Goal: Information Seeking & Learning: Learn about a topic

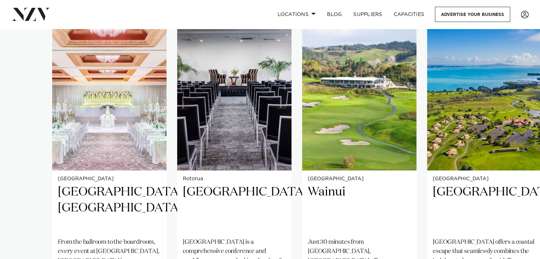
scroll to position [593, 0]
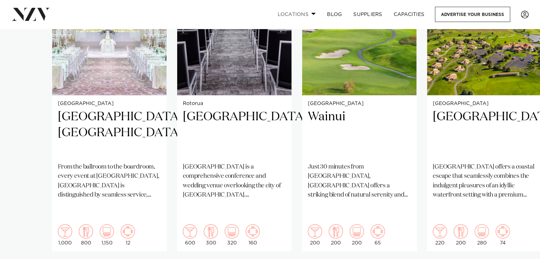
click at [301, 12] on link "Locations" at bounding box center [297, 14] width 50 height 15
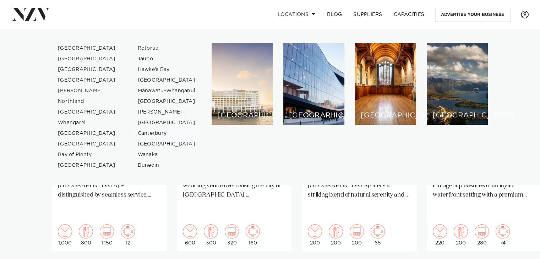
click at [146, 133] on link "Canterbury" at bounding box center [166, 133] width 69 height 11
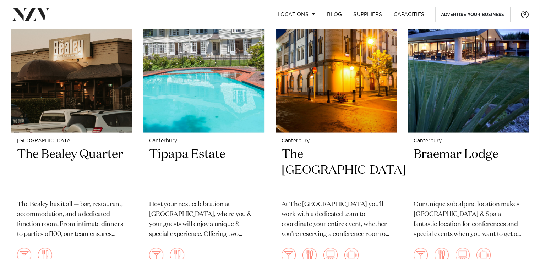
scroll to position [1279, 0]
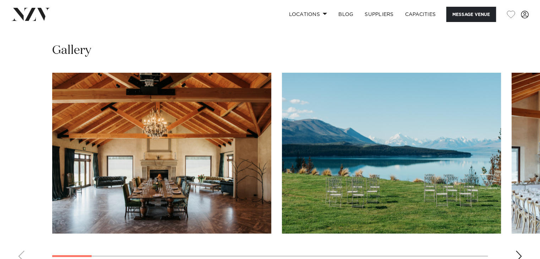
scroll to position [659, 0]
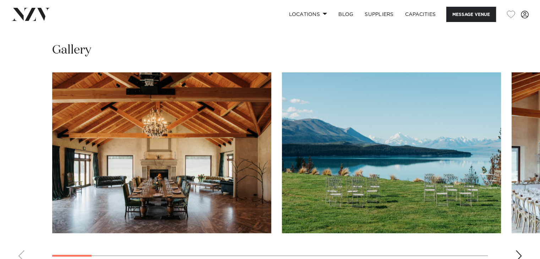
click at [516, 253] on swiper-container at bounding box center [270, 169] width 540 height 195
click at [517, 250] on div "Next slide" at bounding box center [519, 255] width 7 height 11
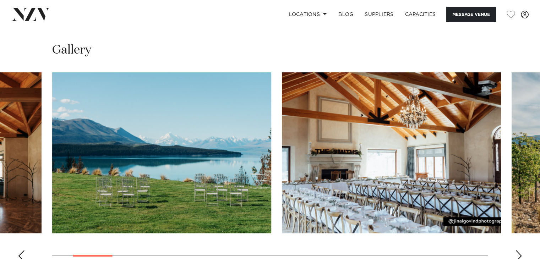
click at [517, 250] on div "Next slide" at bounding box center [519, 255] width 7 height 11
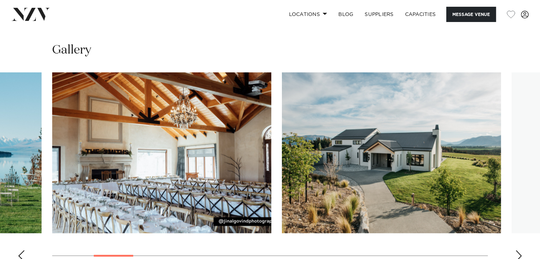
click at [517, 250] on div "Next slide" at bounding box center [519, 255] width 7 height 11
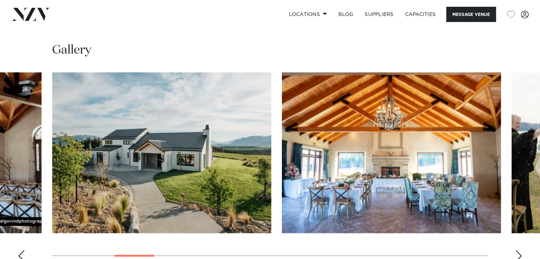
click at [517, 250] on div "Next slide" at bounding box center [519, 255] width 7 height 11
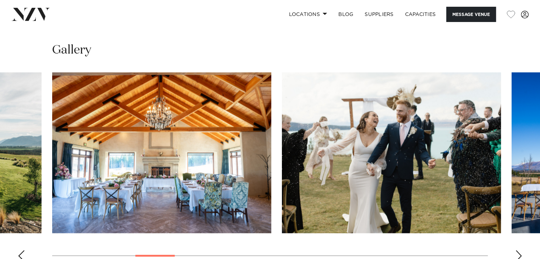
click at [517, 250] on div "Next slide" at bounding box center [519, 255] width 7 height 11
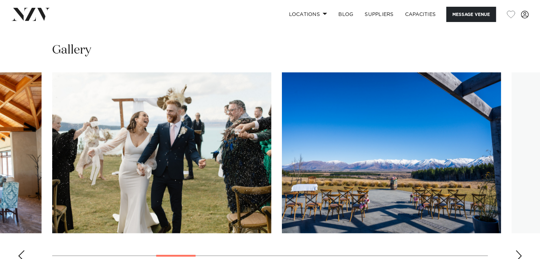
click at [517, 250] on div "Next slide" at bounding box center [519, 255] width 7 height 11
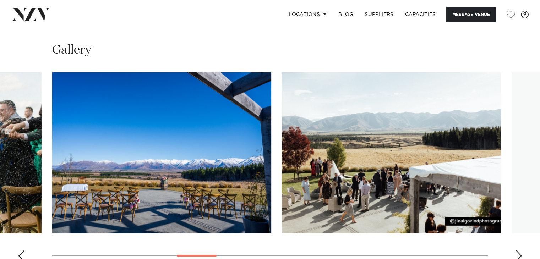
click at [517, 250] on div "Next slide" at bounding box center [519, 255] width 7 height 11
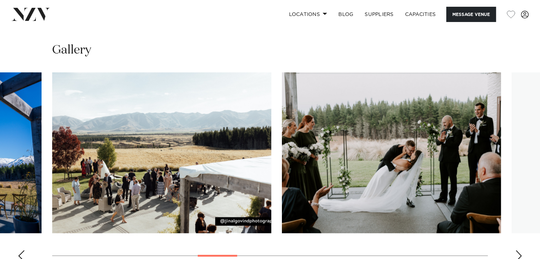
click at [517, 250] on div "Next slide" at bounding box center [519, 255] width 7 height 11
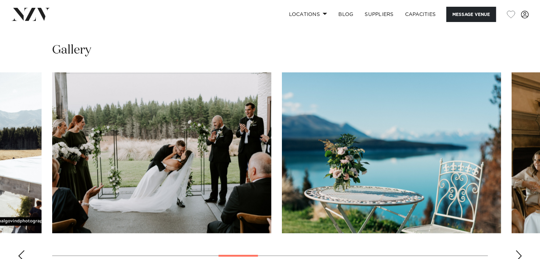
click at [517, 250] on div "Next slide" at bounding box center [519, 255] width 7 height 11
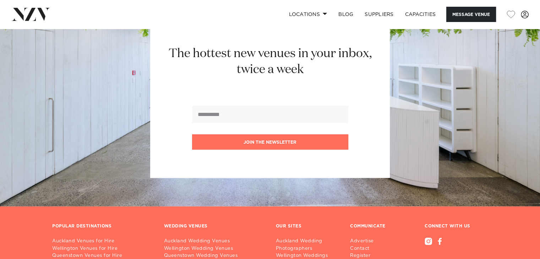
scroll to position [1673, 0]
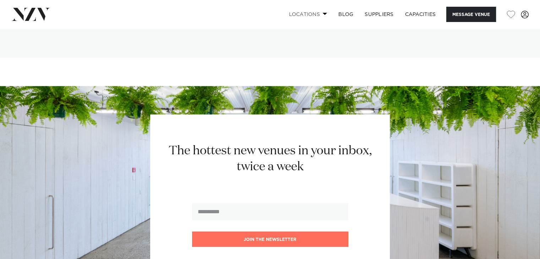
click at [309, 13] on link "Locations" at bounding box center [308, 14] width 50 height 15
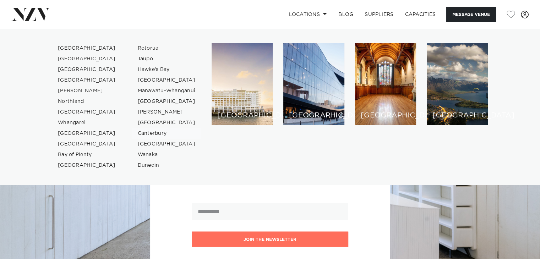
click at [158, 135] on link "Canterbury" at bounding box center [166, 133] width 69 height 11
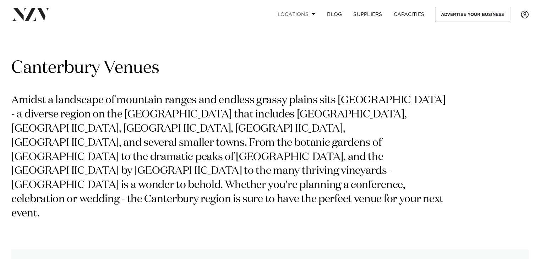
click at [297, 10] on link "Locations" at bounding box center [297, 14] width 50 height 15
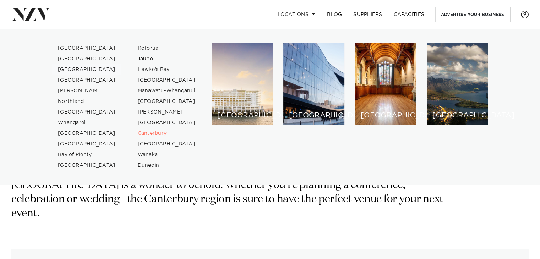
click at [87, 68] on link "[GEOGRAPHIC_DATA]" at bounding box center [86, 69] width 69 height 11
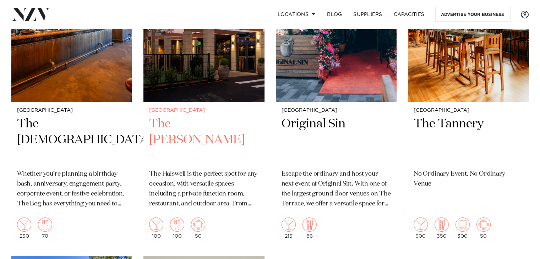
scroll to position [2591, 0]
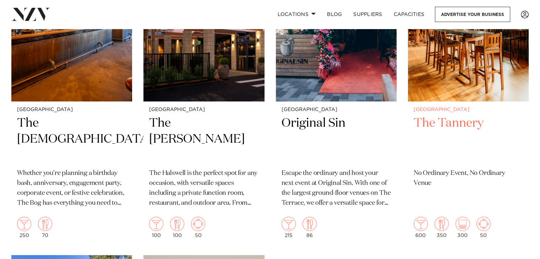
click at [464, 123] on h2 "The Tannery" at bounding box center [468, 139] width 109 height 48
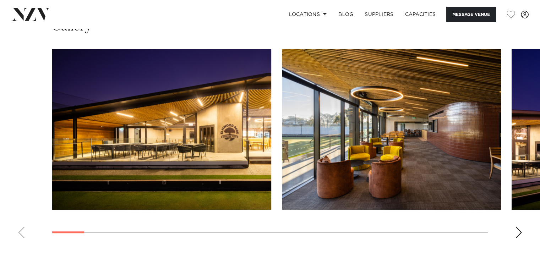
scroll to position [643, 0]
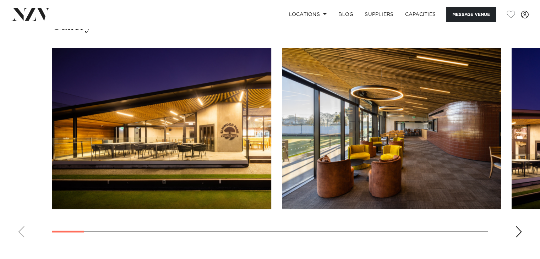
click at [517, 226] on div "Next slide" at bounding box center [519, 231] width 7 height 11
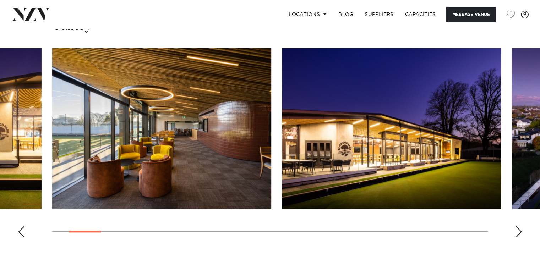
click at [517, 226] on div "Next slide" at bounding box center [519, 231] width 7 height 11
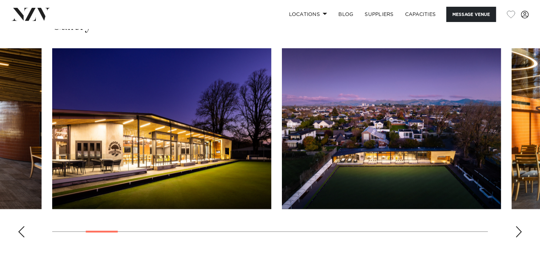
click at [517, 226] on div "Next slide" at bounding box center [519, 231] width 7 height 11
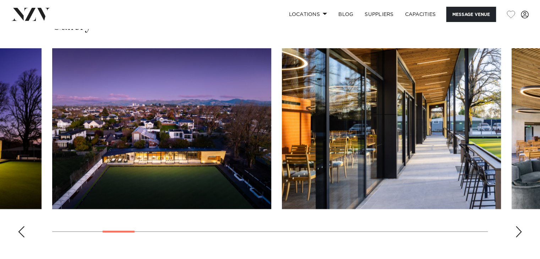
click at [520, 231] on div "Next slide" at bounding box center [519, 231] width 7 height 11
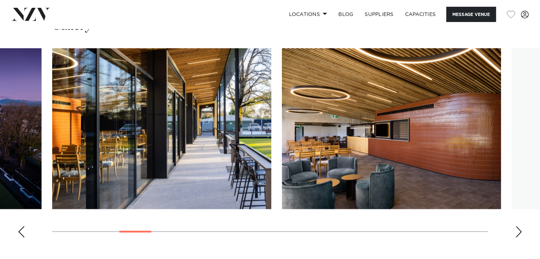
click at [520, 231] on div "Next slide" at bounding box center [519, 231] width 7 height 11
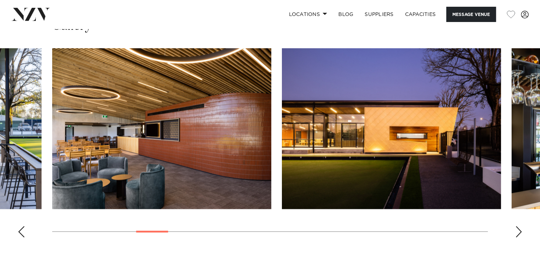
click at [522, 232] on div "Next slide" at bounding box center [519, 231] width 7 height 11
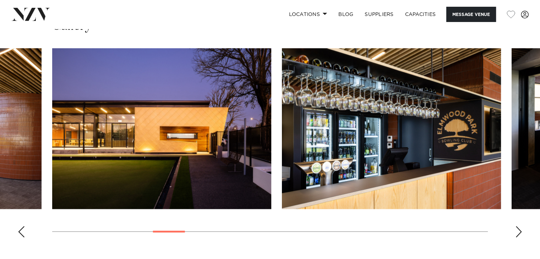
click at [522, 232] on div "Next slide" at bounding box center [519, 231] width 7 height 11
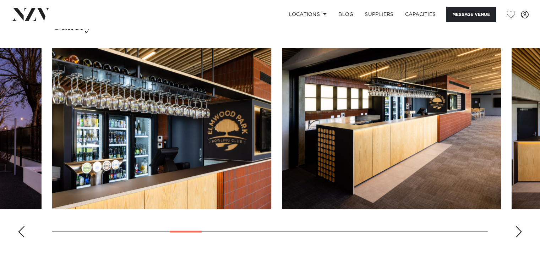
click at [522, 232] on div "Next slide" at bounding box center [519, 231] width 7 height 11
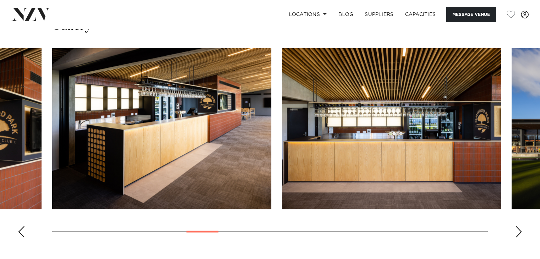
click at [522, 232] on div "Next slide" at bounding box center [519, 231] width 7 height 11
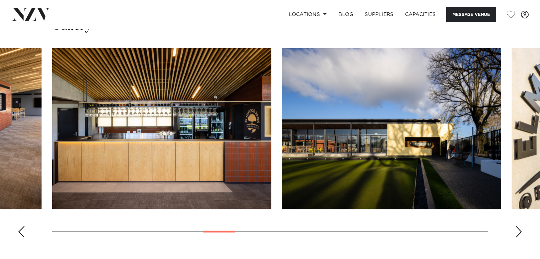
click at [522, 232] on div "Next slide" at bounding box center [519, 231] width 7 height 11
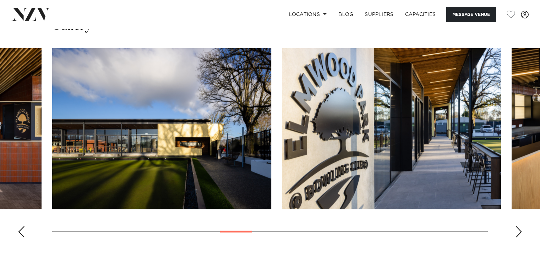
click at [522, 232] on div "Next slide" at bounding box center [519, 231] width 7 height 11
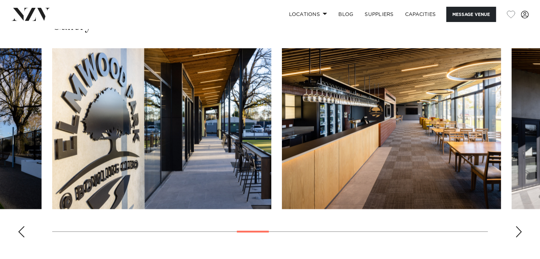
click at [522, 232] on div "Next slide" at bounding box center [519, 231] width 7 height 11
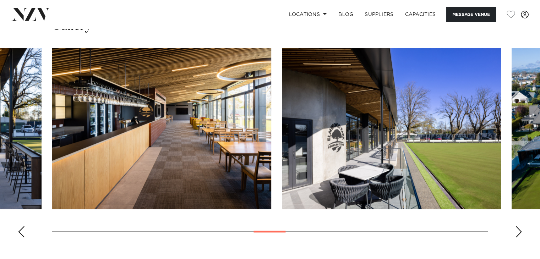
click at [522, 232] on div "Next slide" at bounding box center [519, 231] width 7 height 11
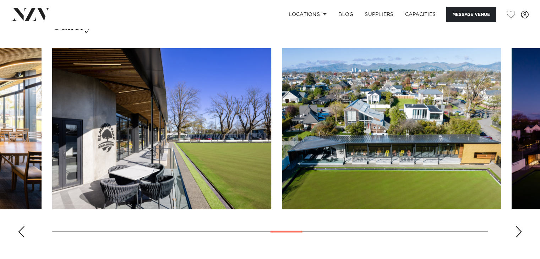
click at [522, 232] on div "Next slide" at bounding box center [519, 231] width 7 height 11
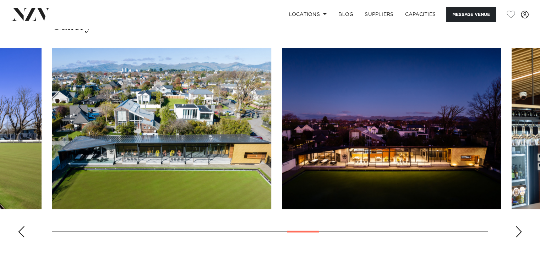
click at [522, 232] on div "Next slide" at bounding box center [519, 231] width 7 height 11
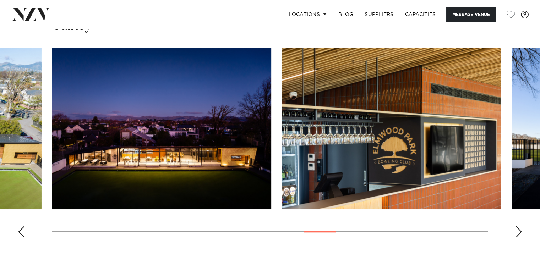
click at [522, 232] on div "Next slide" at bounding box center [519, 231] width 7 height 11
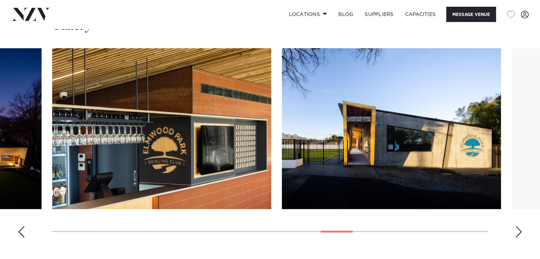
click at [522, 232] on div "Next slide" at bounding box center [519, 231] width 7 height 11
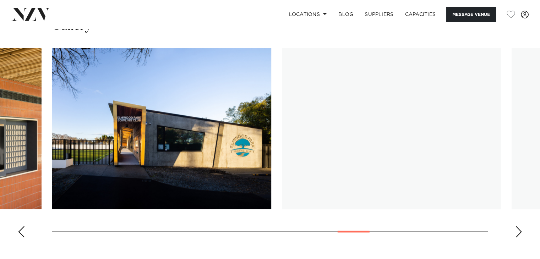
click at [522, 232] on div "Next slide" at bounding box center [519, 231] width 7 height 11
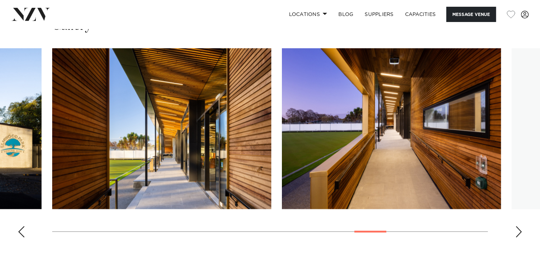
click at [522, 232] on div "Next slide" at bounding box center [519, 231] width 7 height 11
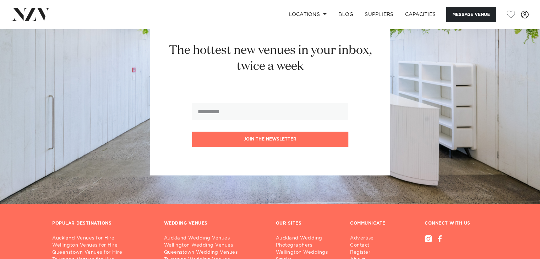
scroll to position [1177, 0]
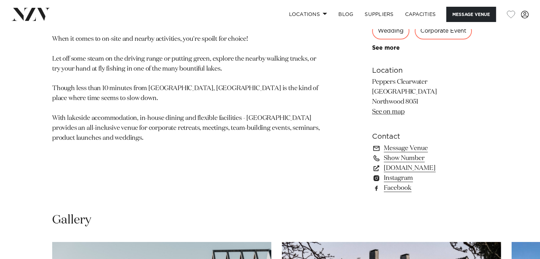
scroll to position [450, 0]
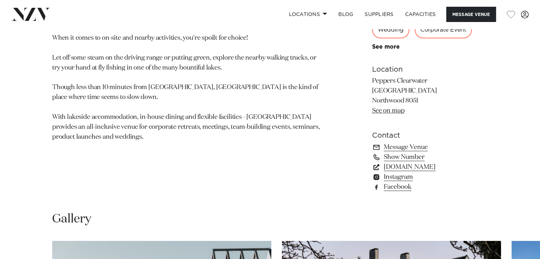
click at [430, 167] on link "[DOMAIN_NAME]" at bounding box center [430, 167] width 116 height 10
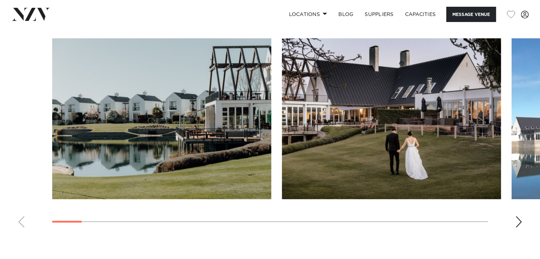
scroll to position [653, 0]
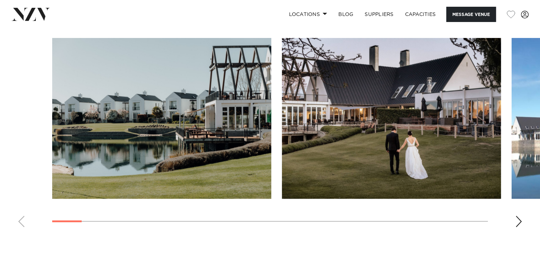
click at [518, 218] on div "Next slide" at bounding box center [519, 221] width 7 height 11
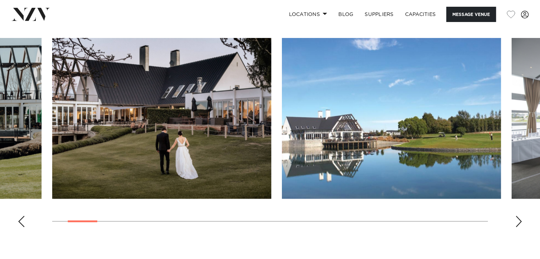
click at [518, 218] on div "Next slide" at bounding box center [519, 221] width 7 height 11
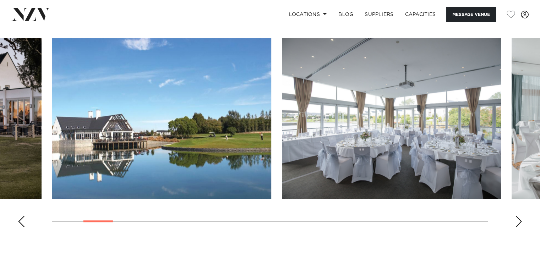
click at [518, 218] on div "Next slide" at bounding box center [519, 221] width 7 height 11
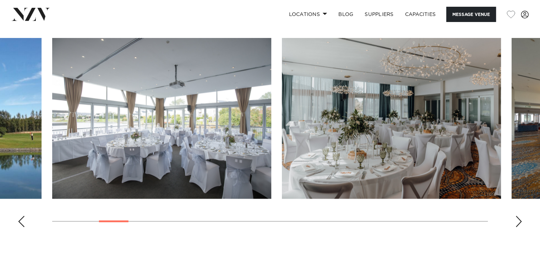
click at [518, 218] on div "Next slide" at bounding box center [519, 221] width 7 height 11
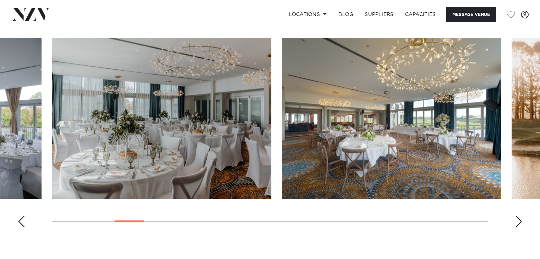
click at [518, 218] on div "Next slide" at bounding box center [519, 221] width 7 height 11
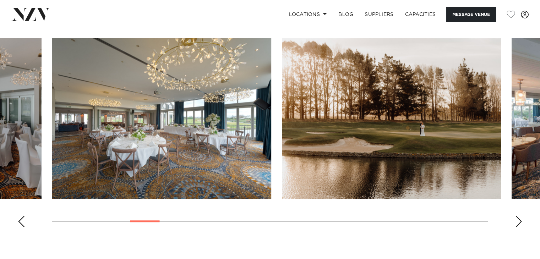
click at [518, 218] on div "Next slide" at bounding box center [519, 221] width 7 height 11
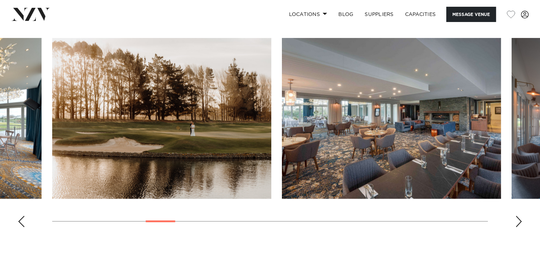
click at [518, 218] on div "Next slide" at bounding box center [519, 221] width 7 height 11
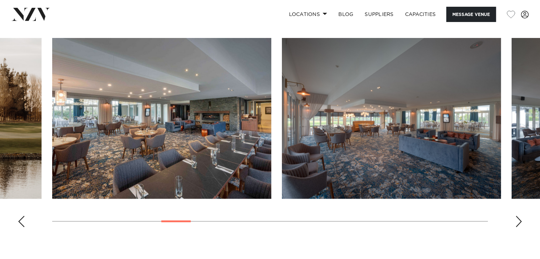
click at [518, 218] on div "Next slide" at bounding box center [519, 221] width 7 height 11
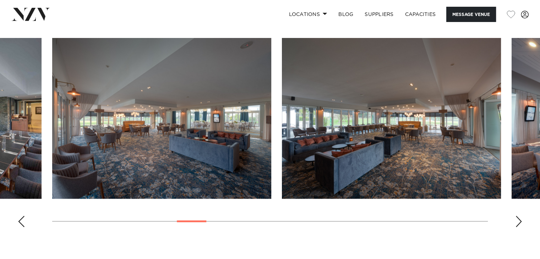
click at [518, 218] on div "Next slide" at bounding box center [519, 221] width 7 height 11
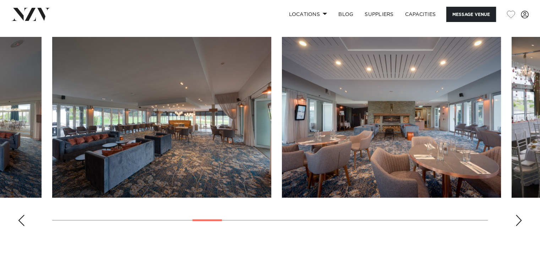
scroll to position [655, 0]
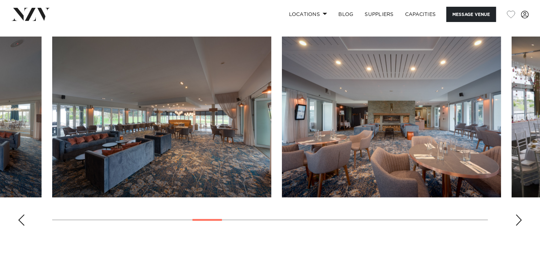
click at [526, 226] on swiper-container at bounding box center [270, 134] width 540 height 195
click at [521, 219] on div "Next slide" at bounding box center [519, 220] width 7 height 11
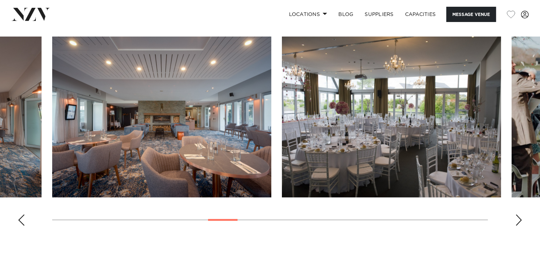
click at [521, 219] on div "Next slide" at bounding box center [519, 220] width 7 height 11
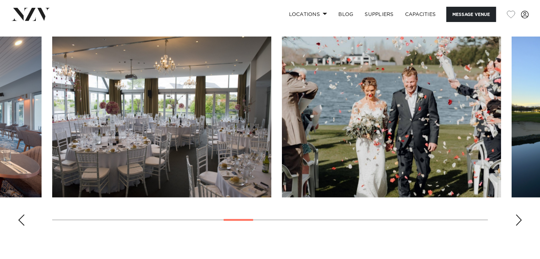
click at [521, 219] on div "Next slide" at bounding box center [519, 220] width 7 height 11
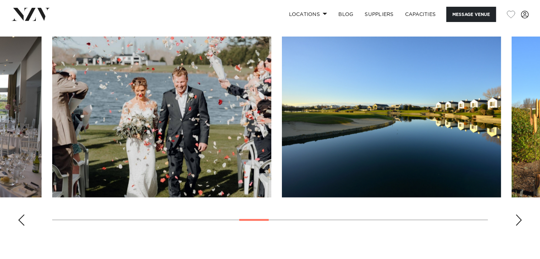
click at [521, 219] on div "Next slide" at bounding box center [519, 220] width 7 height 11
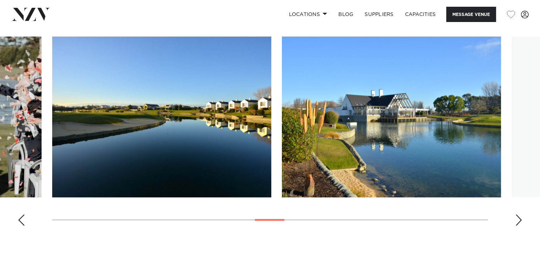
click at [521, 219] on div "Next slide" at bounding box center [519, 220] width 7 height 11
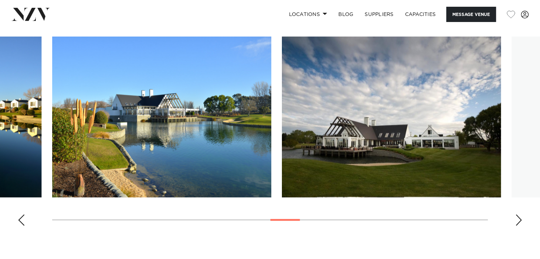
click at [521, 219] on div "Next slide" at bounding box center [519, 220] width 7 height 11
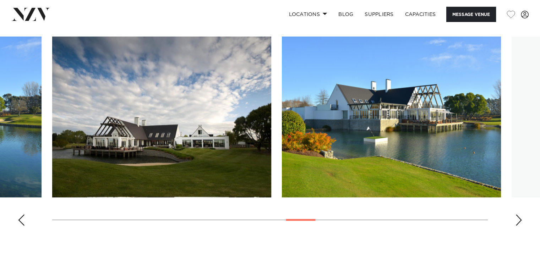
click at [521, 219] on div "Next slide" at bounding box center [519, 220] width 7 height 11
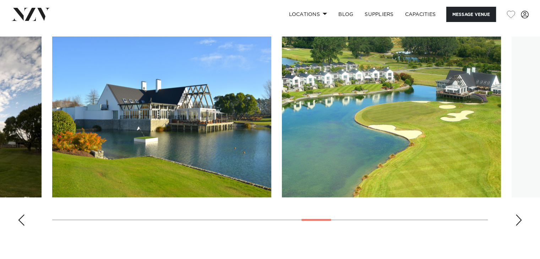
click at [521, 219] on div "Next slide" at bounding box center [519, 220] width 7 height 11
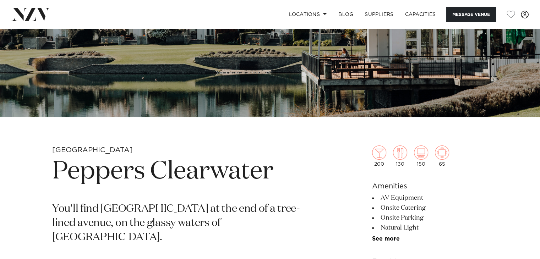
scroll to position [87, 0]
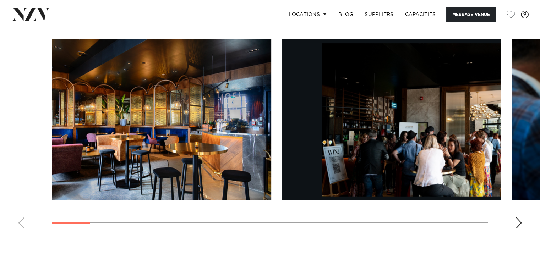
scroll to position [700, 0]
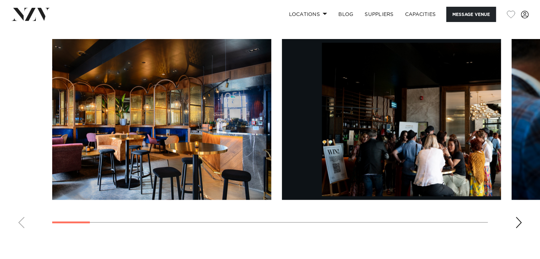
click at [517, 223] on div "Next slide" at bounding box center [519, 222] width 7 height 11
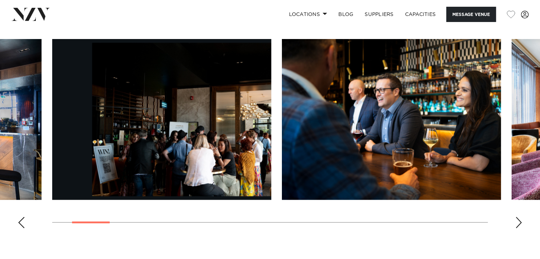
click at [517, 223] on div "Next slide" at bounding box center [519, 222] width 7 height 11
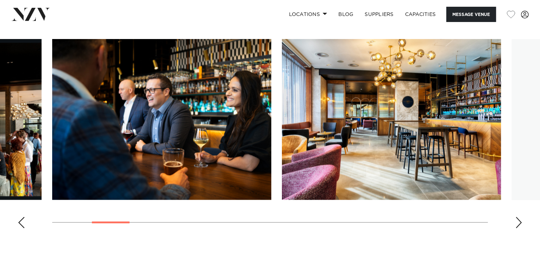
click at [517, 223] on div "Next slide" at bounding box center [519, 222] width 7 height 11
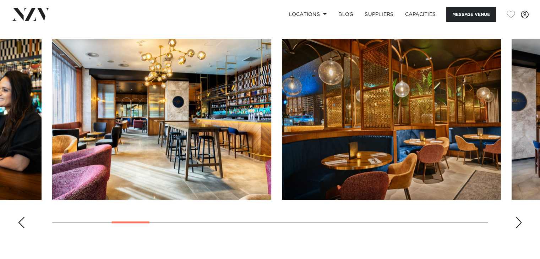
click at [517, 223] on div "Next slide" at bounding box center [519, 222] width 7 height 11
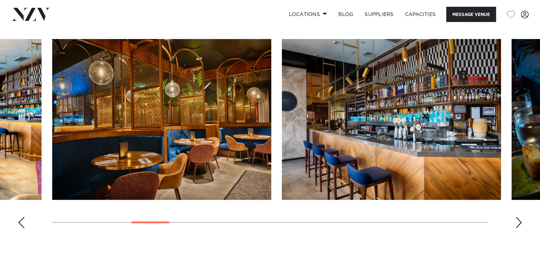
click at [517, 223] on div "Next slide" at bounding box center [519, 222] width 7 height 11
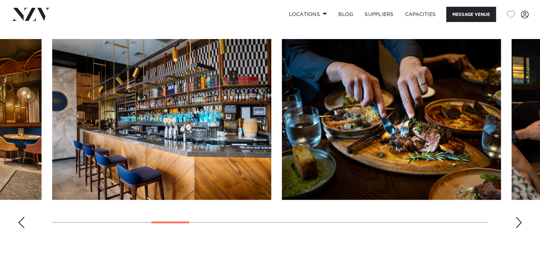
click at [517, 223] on div "Next slide" at bounding box center [519, 222] width 7 height 11
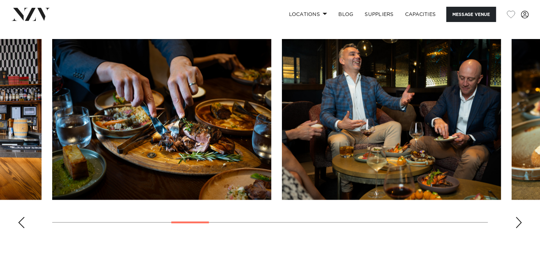
click at [517, 223] on div "Next slide" at bounding box center [519, 222] width 7 height 11
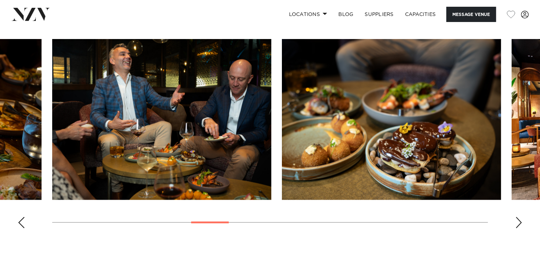
click at [517, 223] on div "Next slide" at bounding box center [519, 222] width 7 height 11
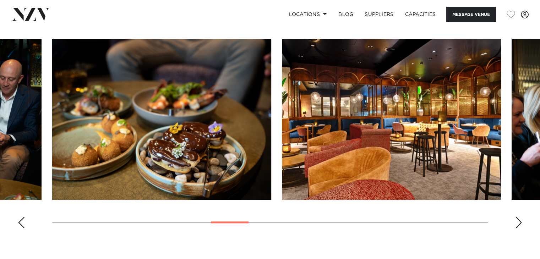
click at [517, 223] on div "Next slide" at bounding box center [519, 222] width 7 height 11
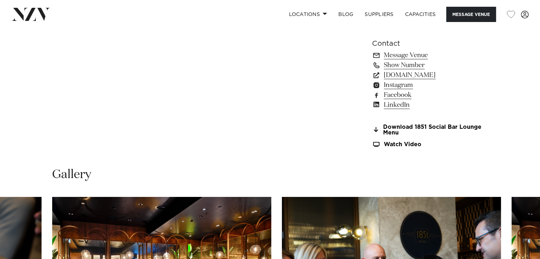
scroll to position [454, 0]
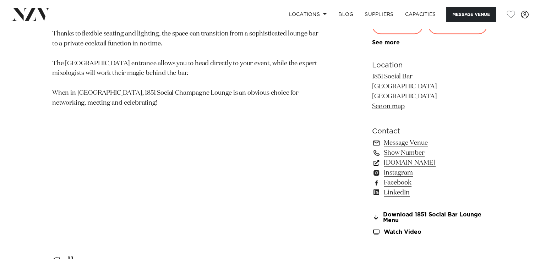
click at [412, 163] on link "christchurch.crowneplaza.com" at bounding box center [430, 163] width 116 height 10
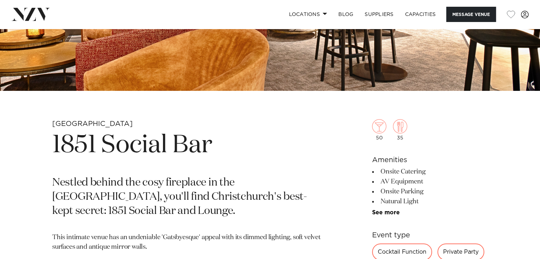
scroll to position [191, 0]
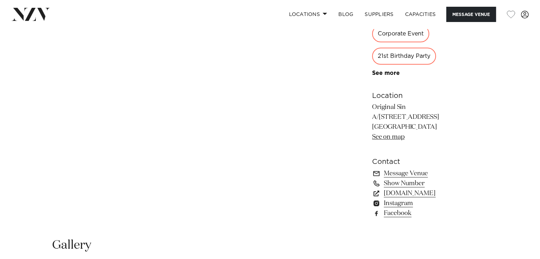
scroll to position [448, 0]
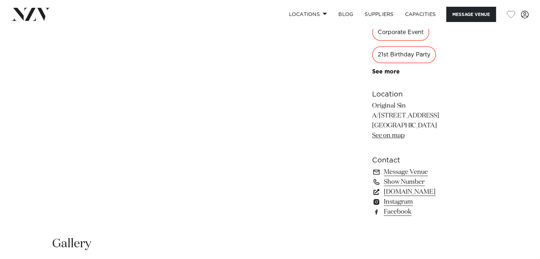
click at [426, 193] on link "[DOMAIN_NAME]" at bounding box center [430, 192] width 116 height 10
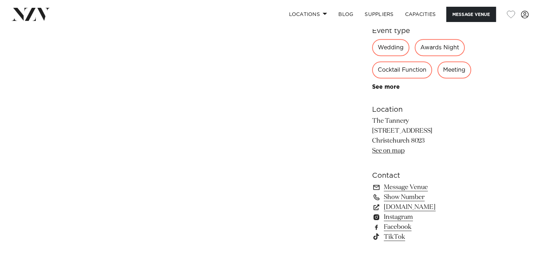
scroll to position [411, 0]
click at [420, 205] on link "[DOMAIN_NAME]" at bounding box center [430, 207] width 116 height 10
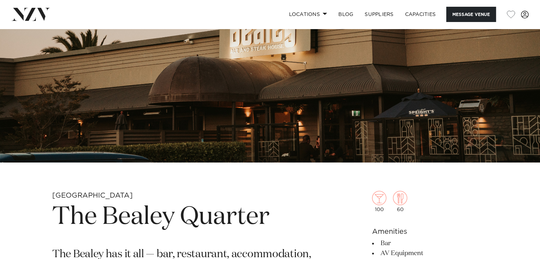
scroll to position [120, 0]
